Goal: Find specific page/section: Find specific page/section

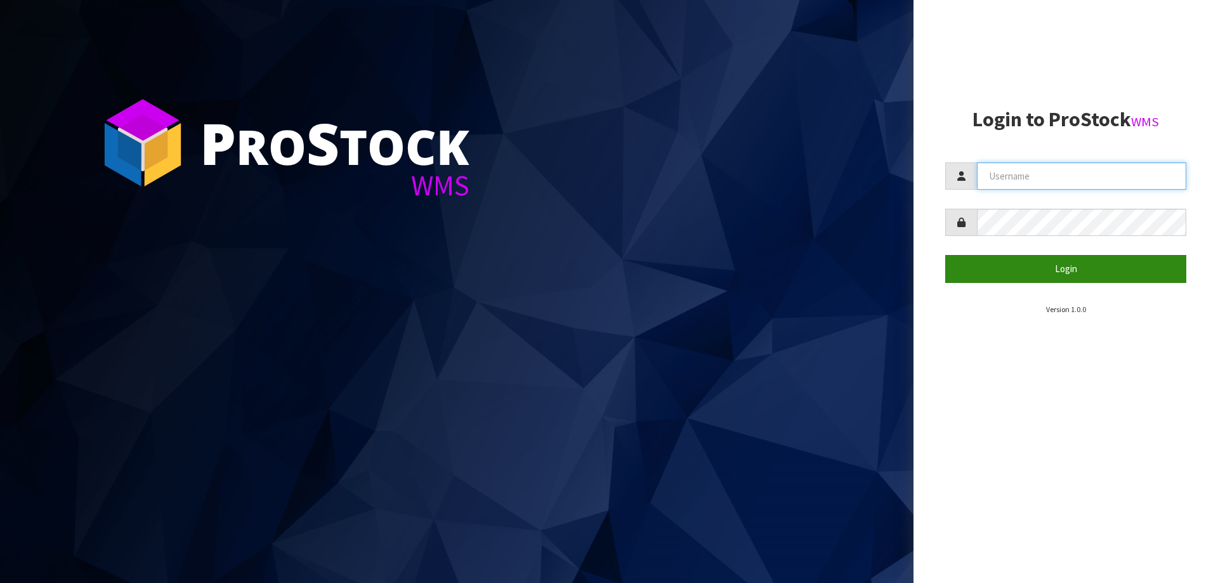
type input "POTTED"
click at [1029, 264] on button "Login" at bounding box center [1065, 268] width 241 height 27
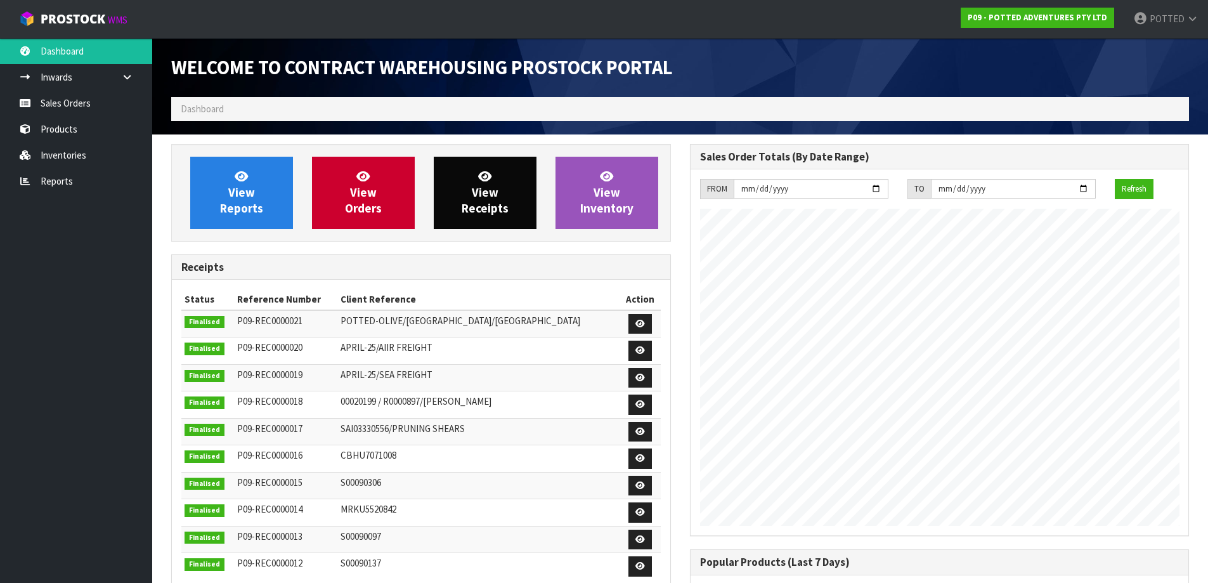
scroll to position [518, 518]
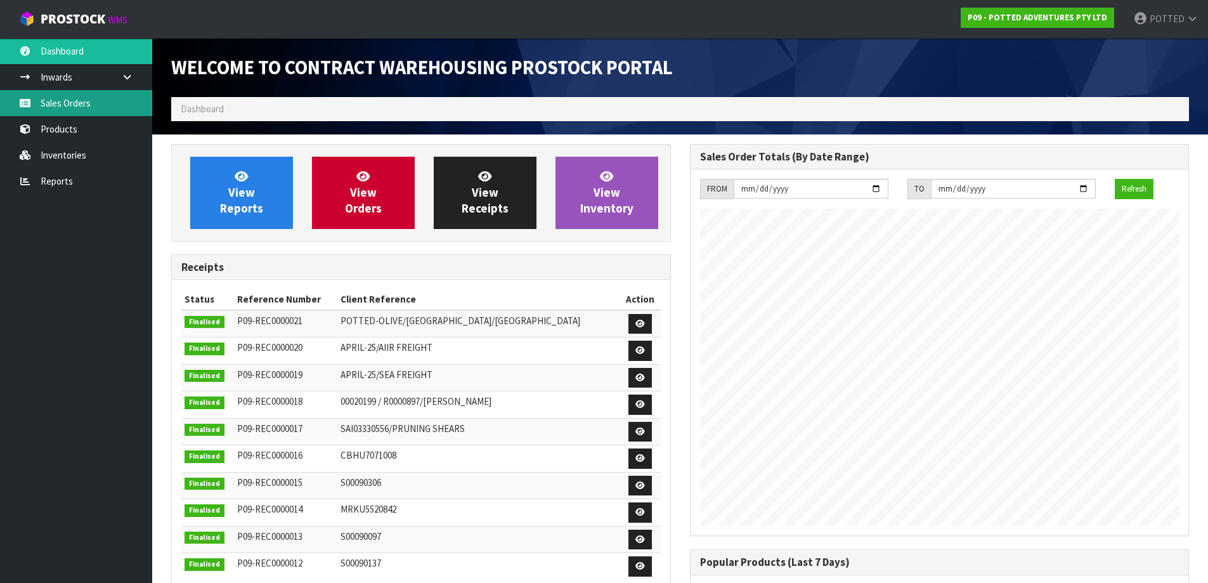
click at [65, 107] on link "Sales Orders" at bounding box center [76, 103] width 152 height 26
